Goal: Transaction & Acquisition: Download file/media

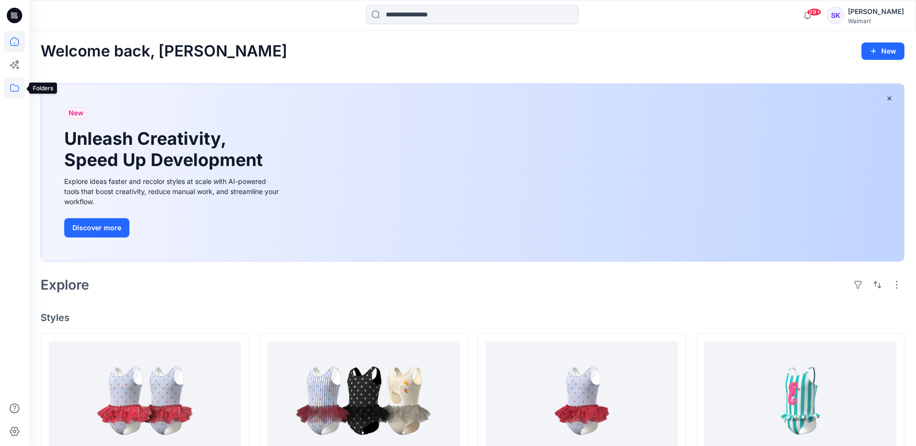
click at [12, 85] on icon at bounding box center [14, 87] width 21 height 21
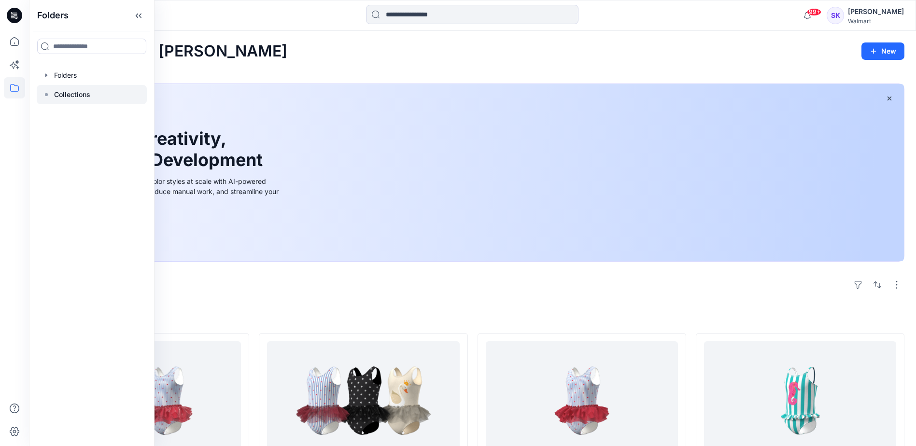
click at [71, 91] on p "Collections" at bounding box center [72, 95] width 36 height 12
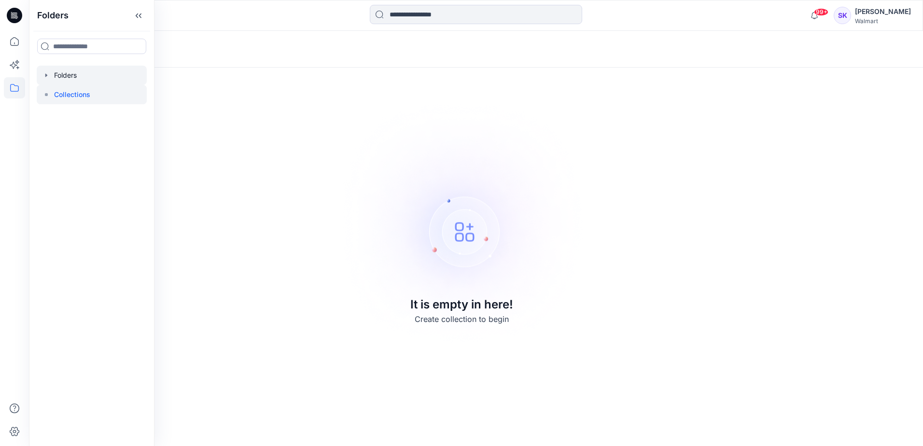
click at [67, 72] on div at bounding box center [92, 75] width 110 height 19
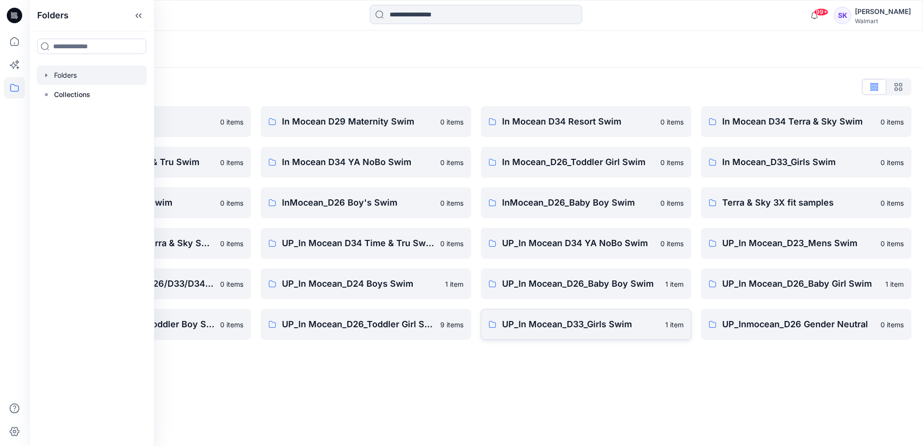
click at [573, 323] on p "UP_In Mocean_D33_Girls Swim" at bounding box center [580, 325] width 157 height 14
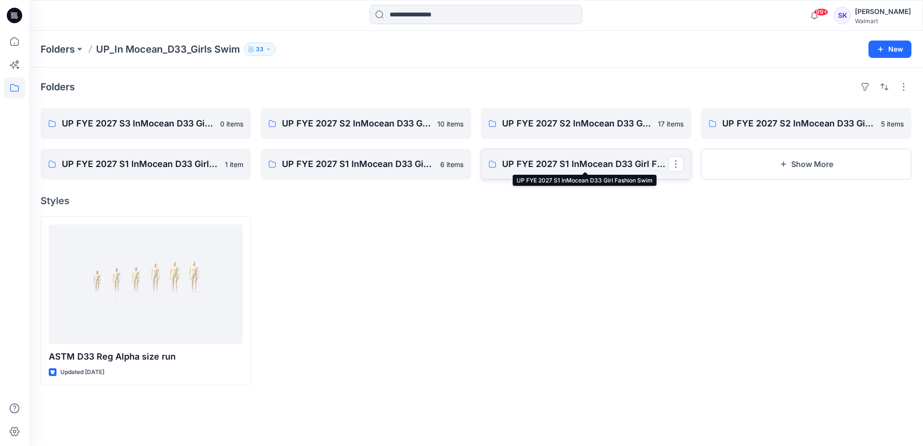
click at [595, 165] on p "UP FYE 2027 S1 InMocean D33 Girl Fashion Swim" at bounding box center [585, 164] width 166 height 14
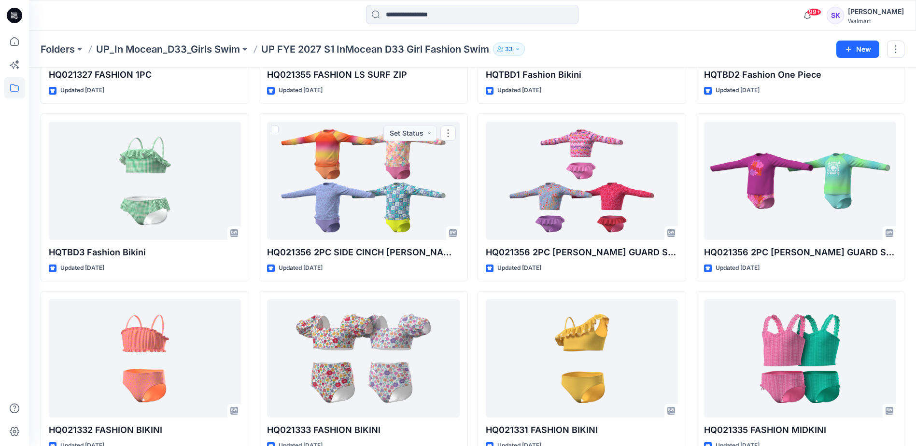
scroll to position [328, 0]
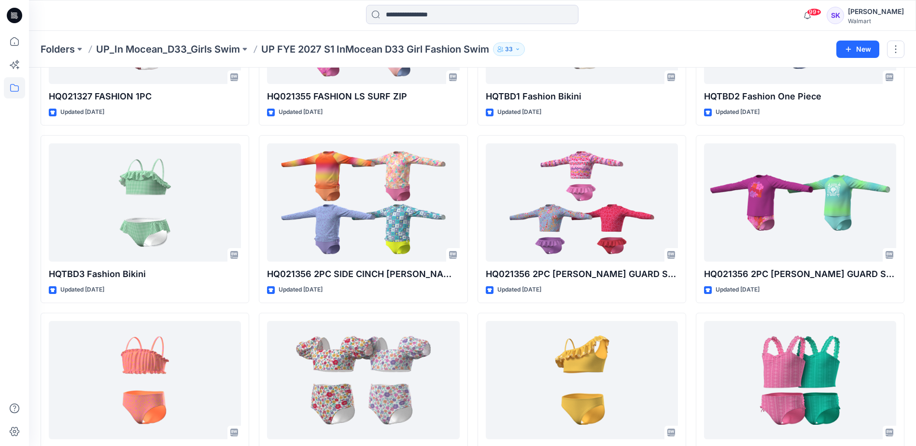
click at [194, 43] on p "UP_In Mocean_D33_Girls Swim" at bounding box center [168, 50] width 144 height 14
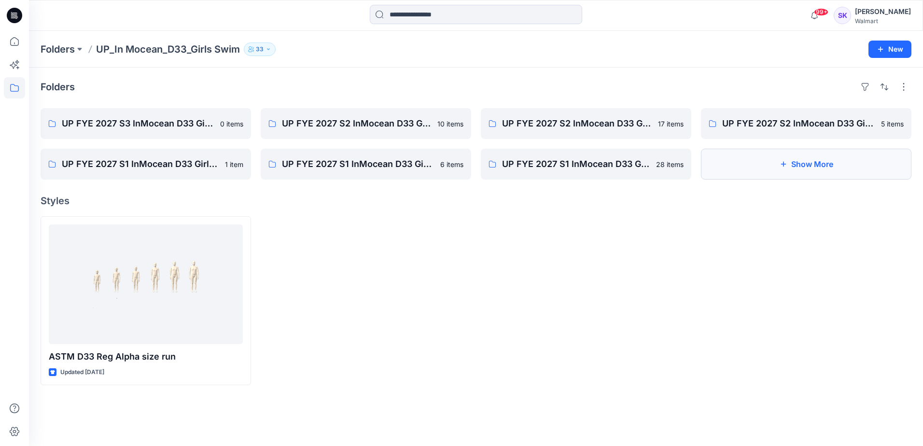
click at [793, 170] on button "Show More" at bounding box center [806, 164] width 211 height 31
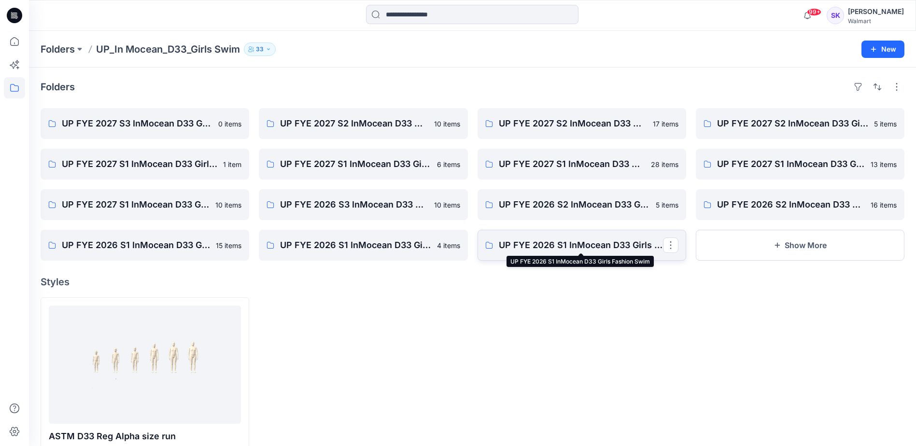
click at [579, 245] on p "UP FYE 2026 S1 InMocean D33 Girls Fashion Swim" at bounding box center [581, 246] width 164 height 14
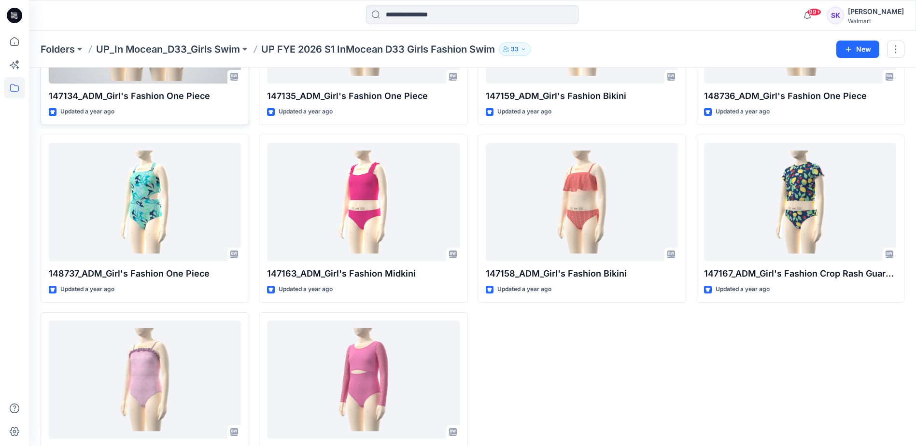
scroll to position [908, 0]
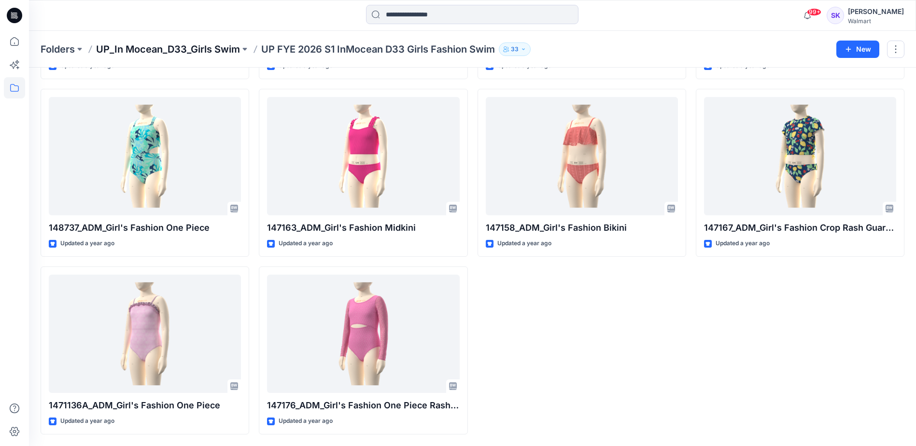
click at [160, 52] on p "UP_In Mocean_D33_Girls Swim" at bounding box center [168, 50] width 144 height 14
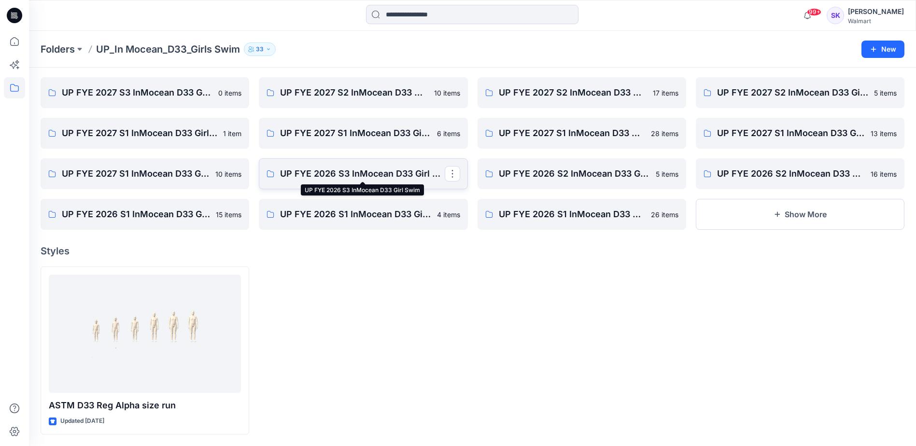
click at [336, 172] on p "UP FYE 2026 S3 InMocean D33 Girl Swim" at bounding box center [362, 174] width 164 height 14
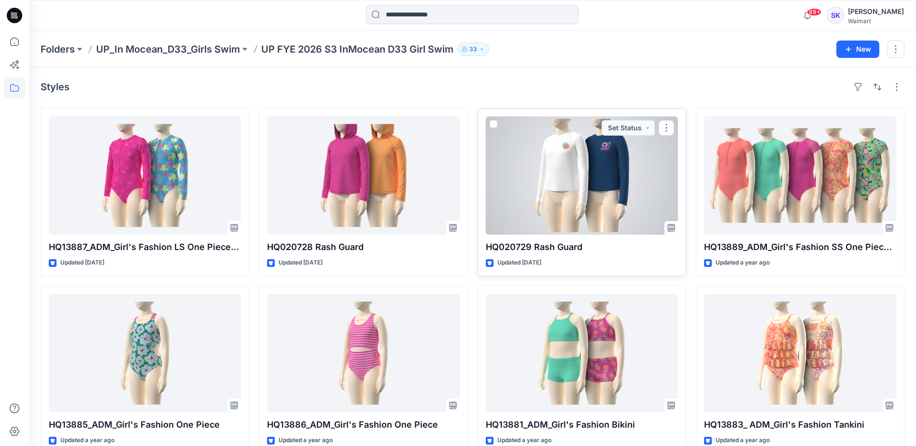
click at [587, 201] on div at bounding box center [582, 175] width 192 height 118
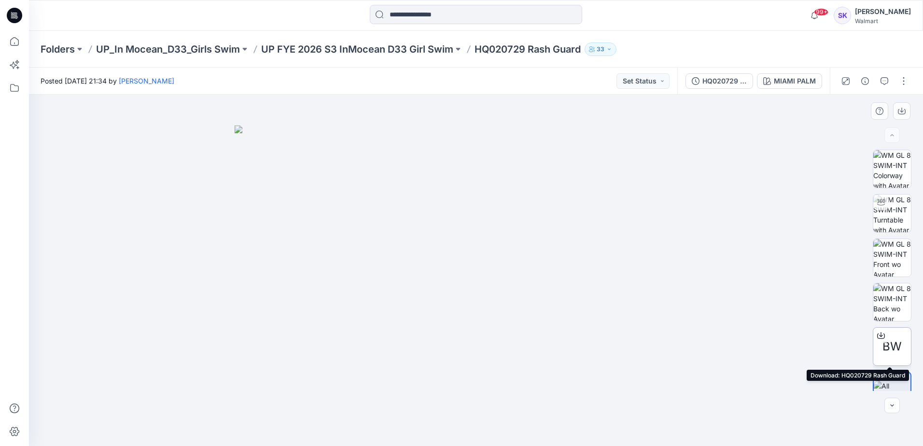
click at [892, 345] on span "BW" at bounding box center [892, 346] width 19 height 17
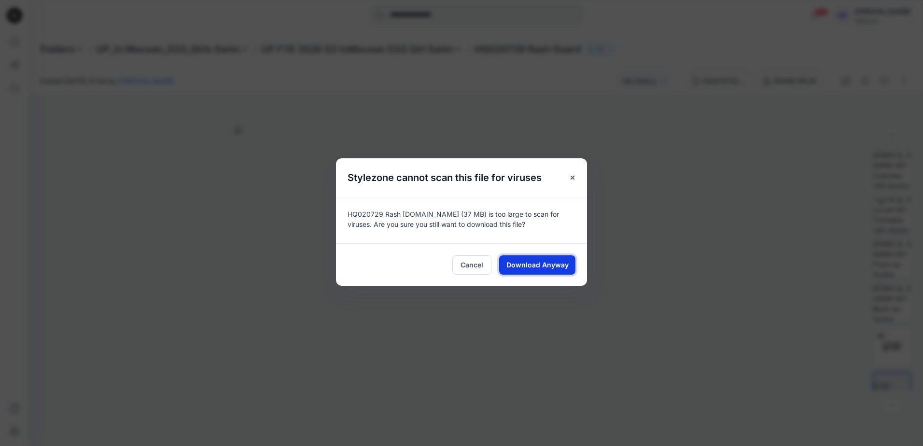
click at [524, 265] on span "Download Anyway" at bounding box center [538, 265] width 62 height 10
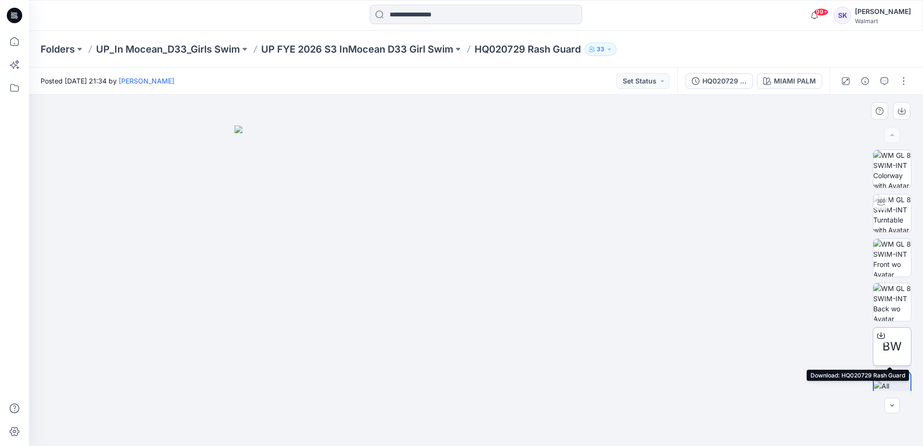
click at [889, 348] on span "BW" at bounding box center [892, 346] width 19 height 17
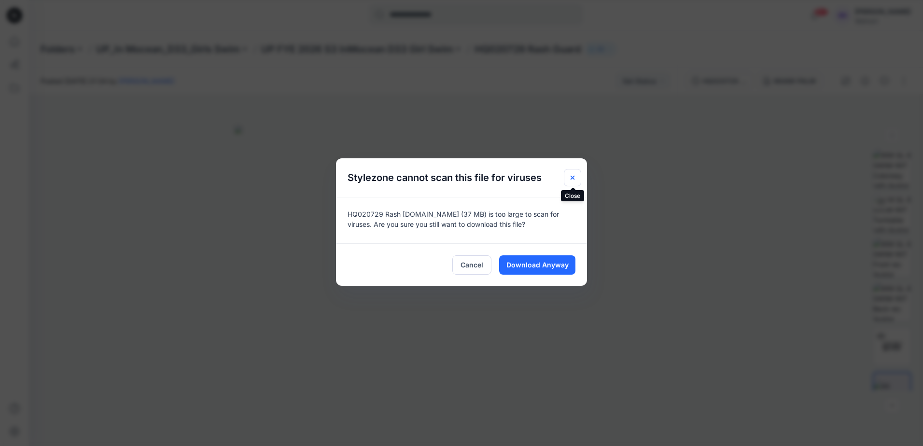
click at [573, 178] on icon "Close" at bounding box center [573, 178] width 4 height 4
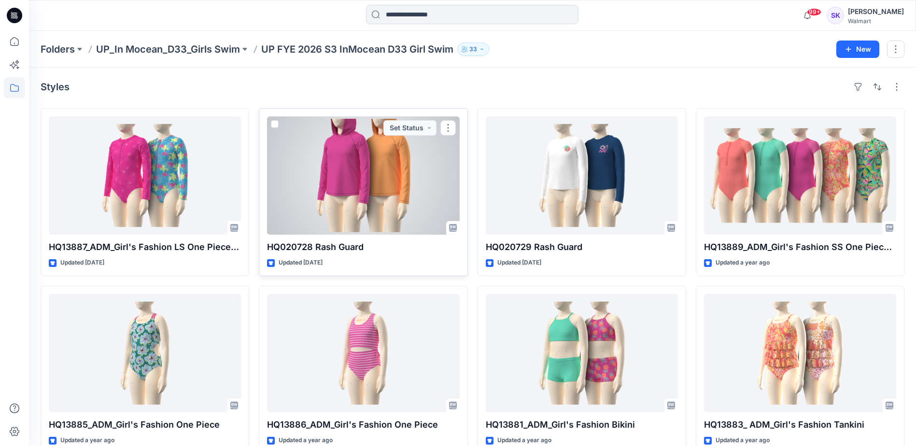
click at [349, 170] on div at bounding box center [363, 175] width 192 height 118
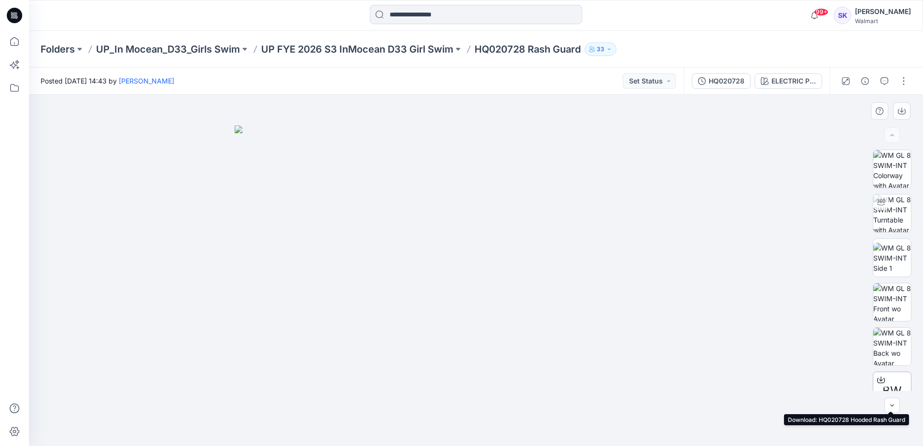
click at [890, 386] on span "BW" at bounding box center [892, 391] width 19 height 17
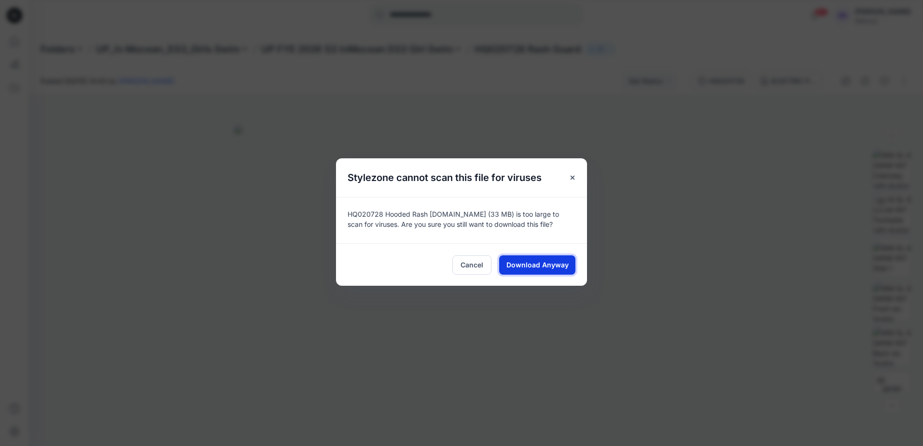
click at [530, 263] on span "Download Anyway" at bounding box center [538, 265] width 62 height 10
